Goal: Transaction & Acquisition: Obtain resource

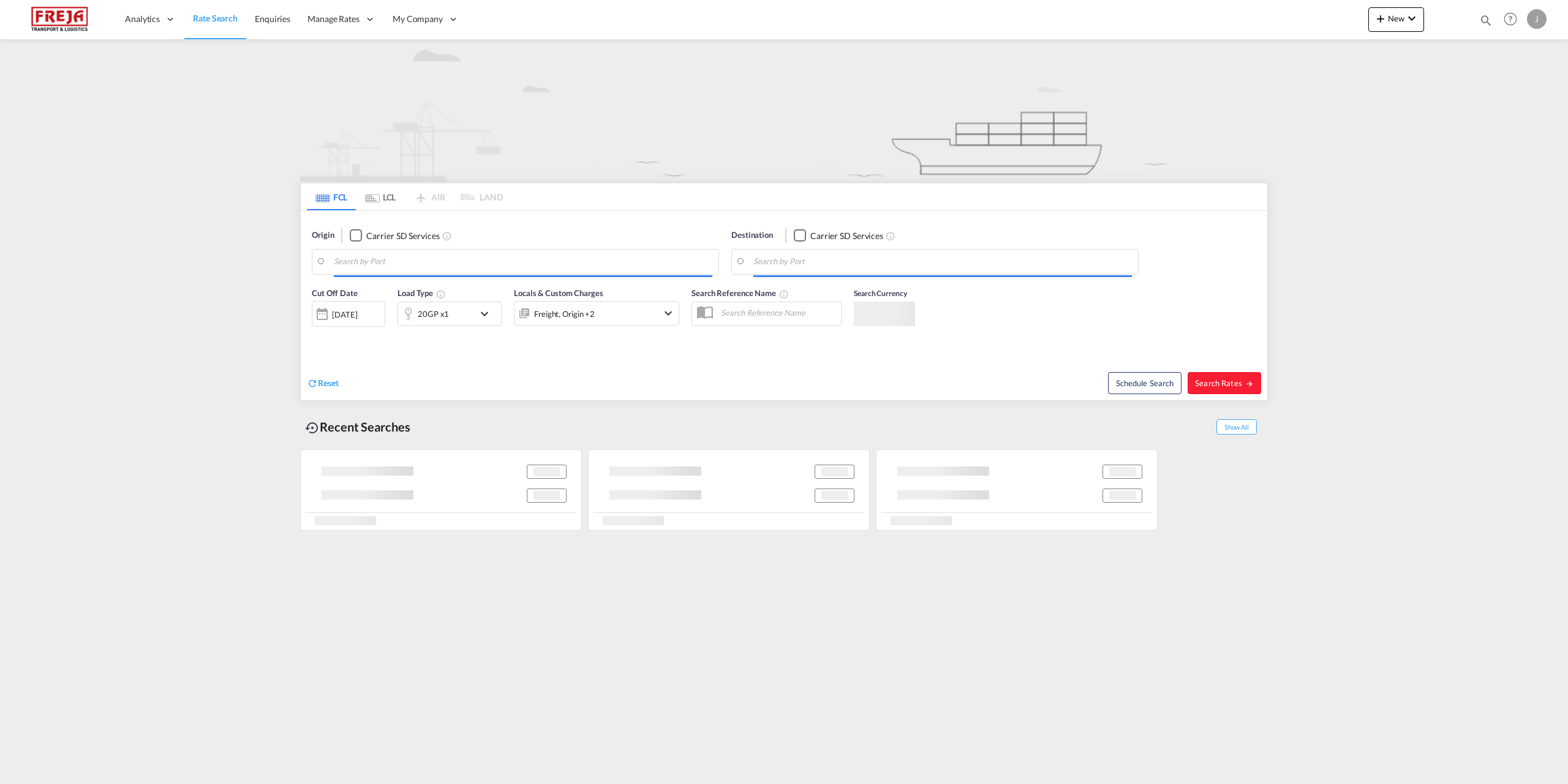
type input "Oulu ([GEOGRAPHIC_DATA]), [GEOGRAPHIC_DATA]"
type input "[GEOGRAPHIC_DATA], [GEOGRAPHIC_DATA], USLAX"
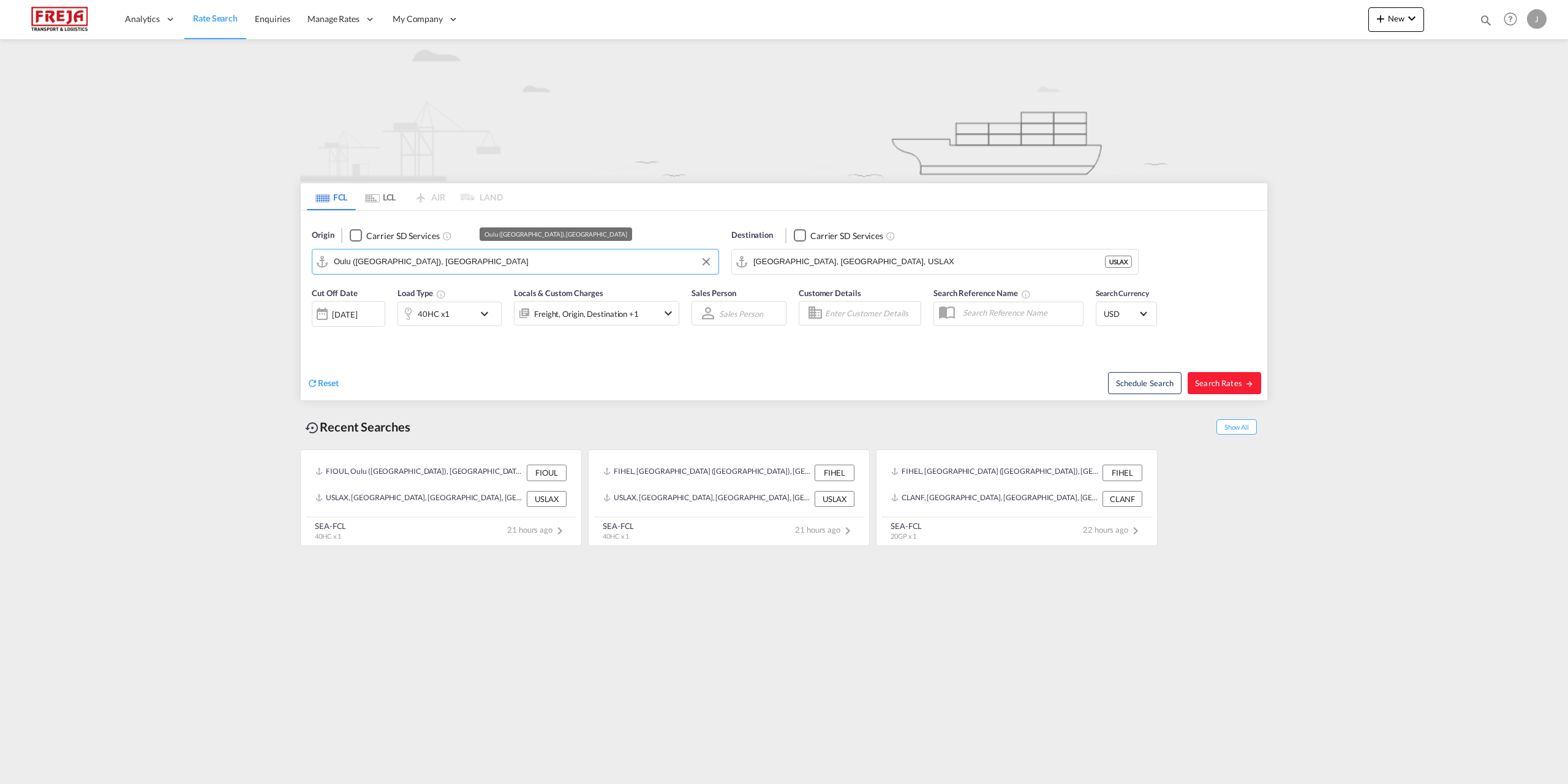
click at [450, 260] on input "Oulu ([GEOGRAPHIC_DATA]), [GEOGRAPHIC_DATA]" at bounding box center [523, 261] width 379 height 18
click at [425, 301] on div "[GEOGRAPHIC_DATA] ([GEOGRAPHIC_DATA]) [GEOGRAPHIC_DATA] FIHEL" at bounding box center [429, 299] width 233 height 45
type input "[GEOGRAPHIC_DATA] ([GEOGRAPHIC_DATA]), [GEOGRAPHIC_DATA]"
click at [838, 260] on input "[GEOGRAPHIC_DATA], [GEOGRAPHIC_DATA], USLAX" at bounding box center [943, 261] width 379 height 18
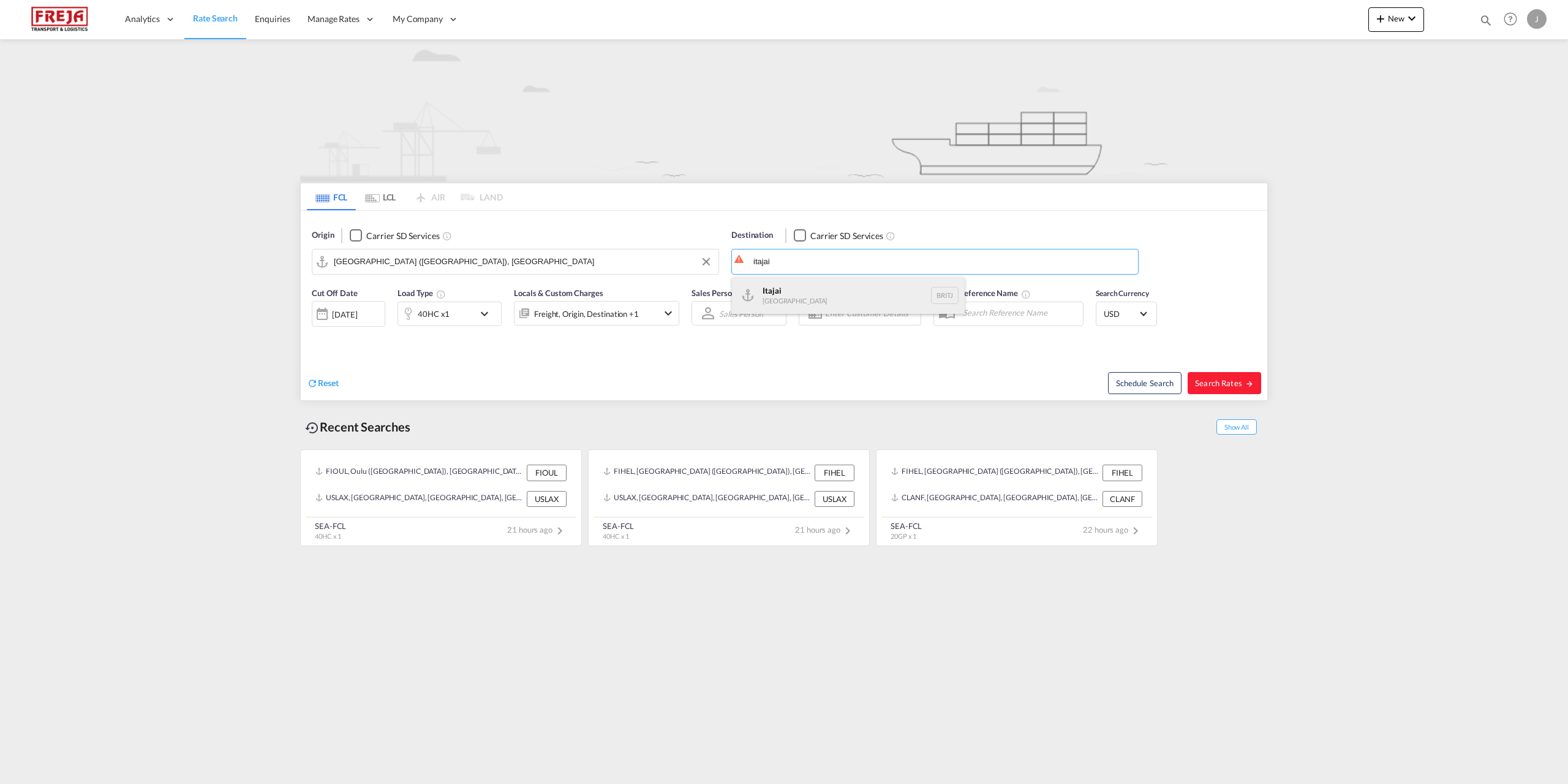
click at [793, 286] on div "Itajai [GEOGRAPHIC_DATA] [DEMOGRAPHIC_DATA]" at bounding box center [849, 295] width 233 height 37
type input "Itajai, BRITJ"
click at [1219, 393] on button "Search Rates" at bounding box center [1225, 383] width 74 height 22
type input "FIHEL to BRITJ / [DATE]"
